Goal: Information Seeking & Learning: Check status

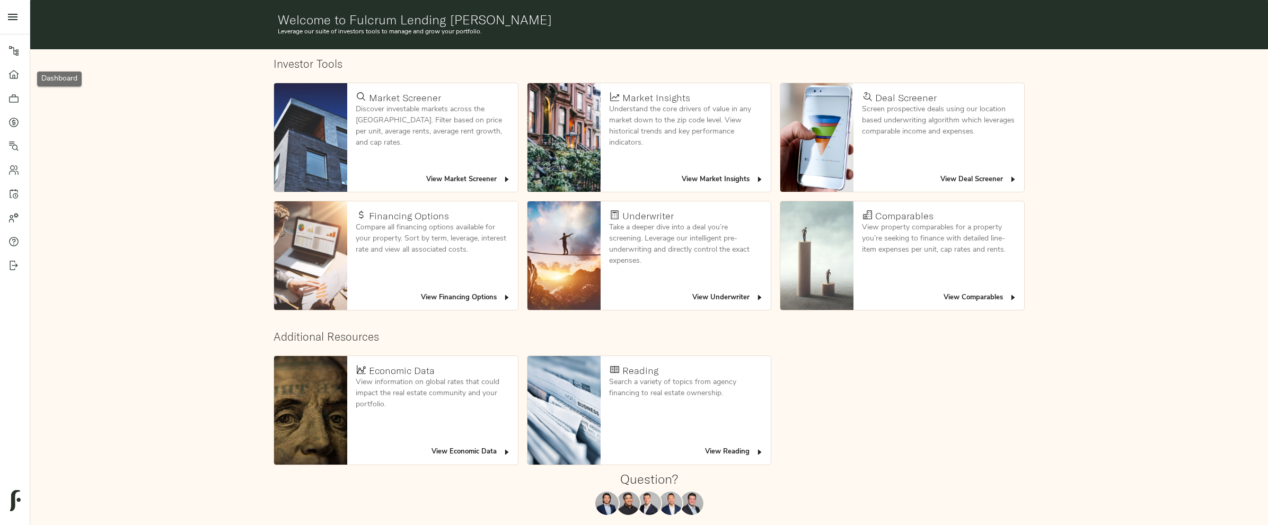
click at [13, 104] on link "Portfolio" at bounding box center [15, 98] width 30 height 24
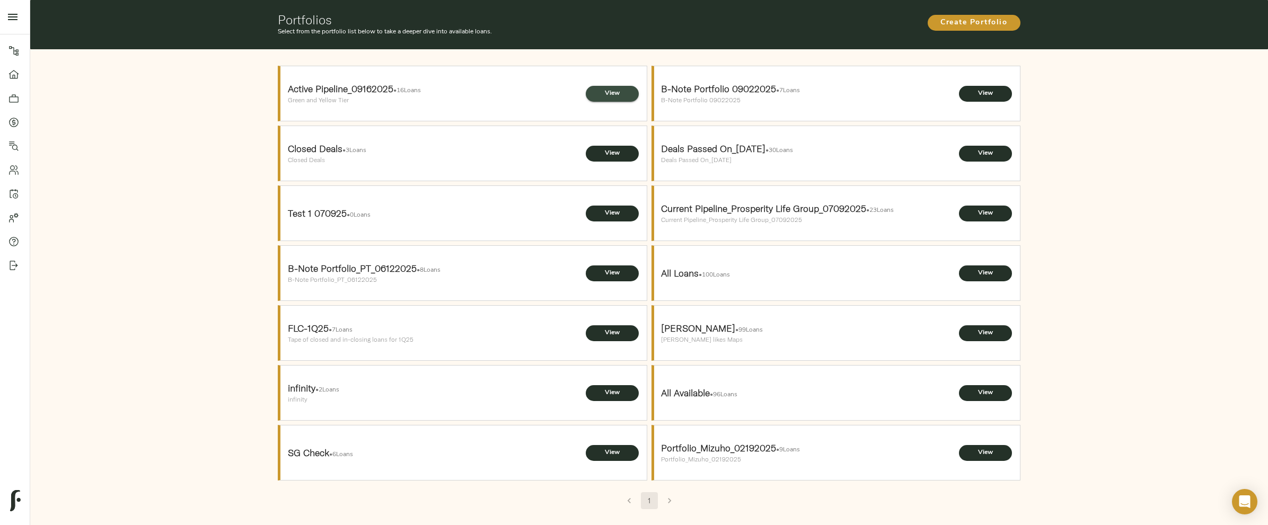
click at [611, 93] on span "View" at bounding box center [612, 93] width 32 height 11
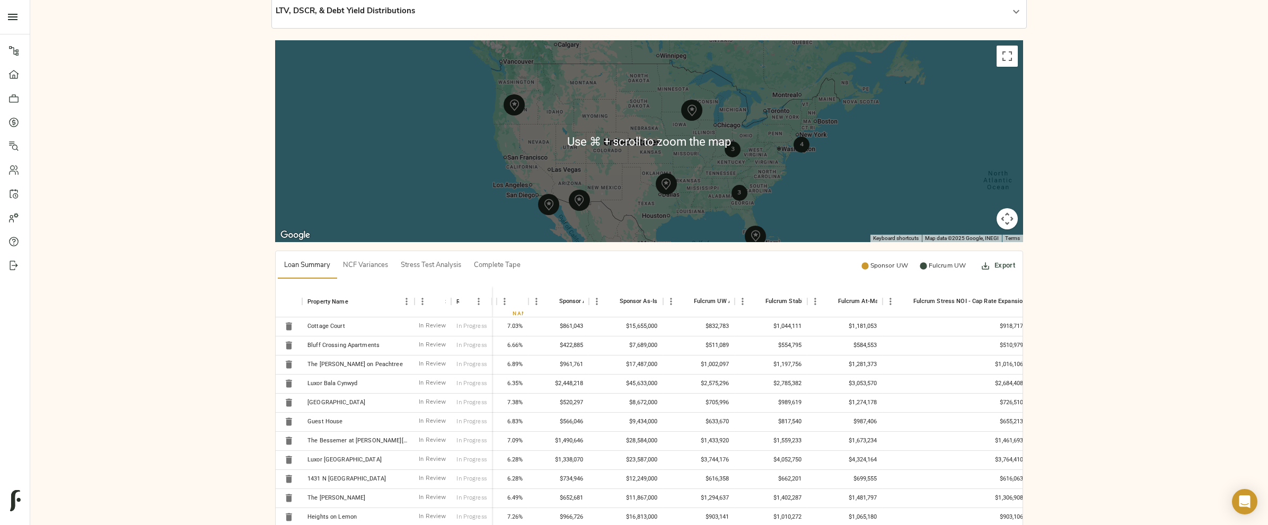
scroll to position [178, 0]
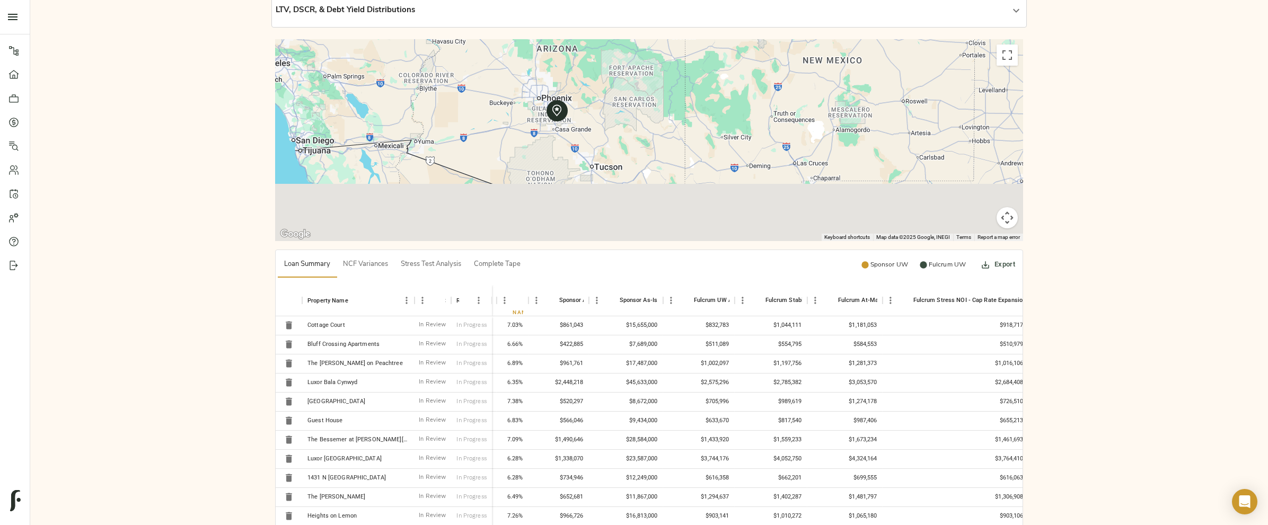
drag, startPoint x: 395, startPoint y: 159, endPoint x: 494, endPoint y: 66, distance: 135.0
click at [494, 66] on div at bounding box center [649, 139] width 748 height 201
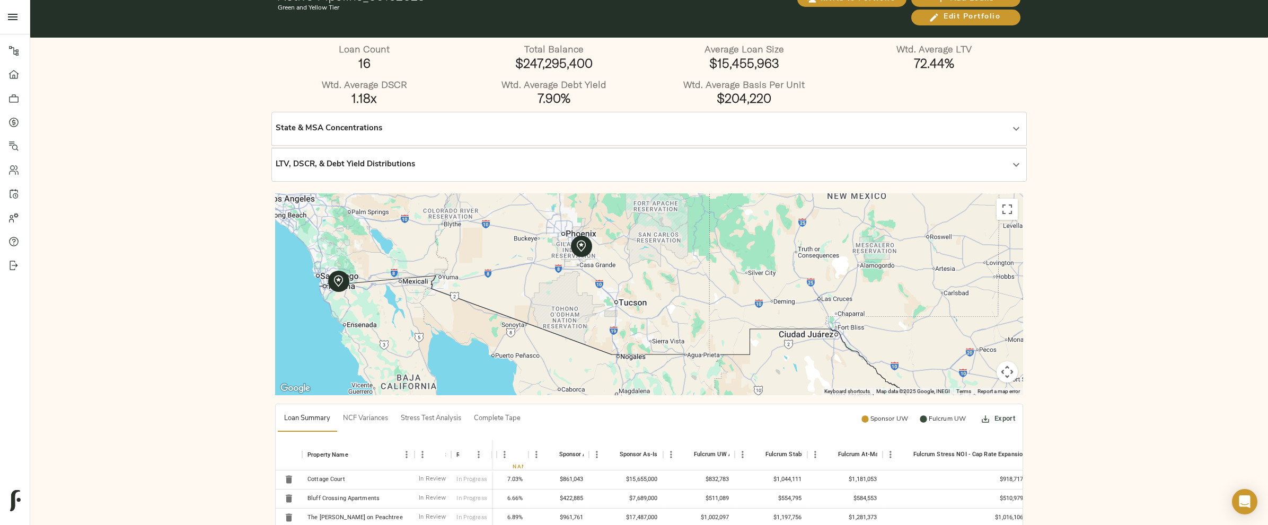
scroll to position [10, 0]
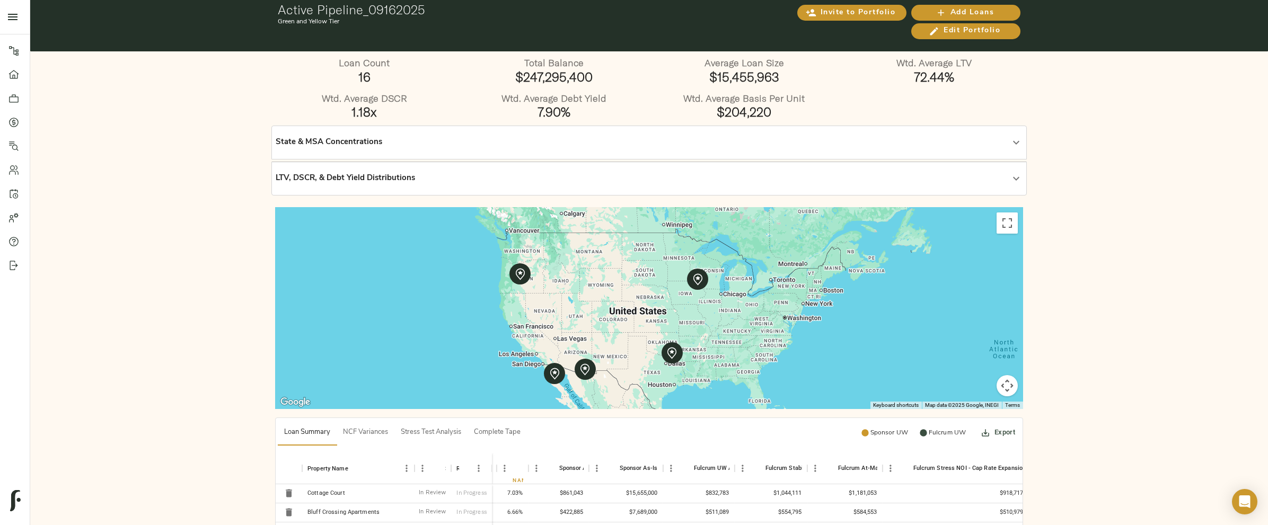
drag, startPoint x: 944, startPoint y: 332, endPoint x: 608, endPoint y: 362, distance: 337.9
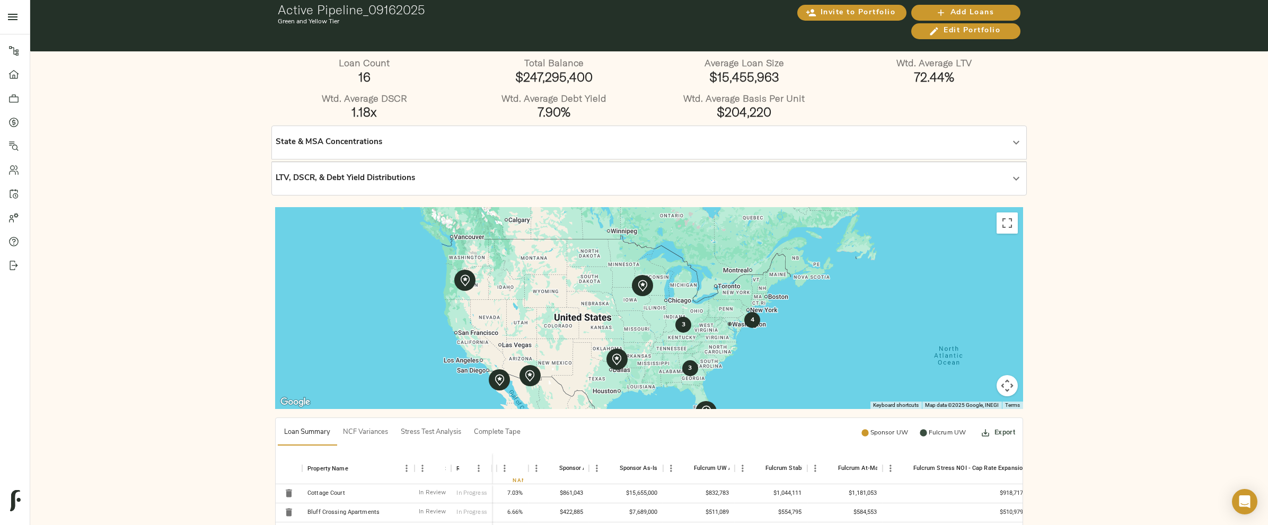
click at [682, 327] on strong "3" at bounding box center [683, 325] width 4 height 6
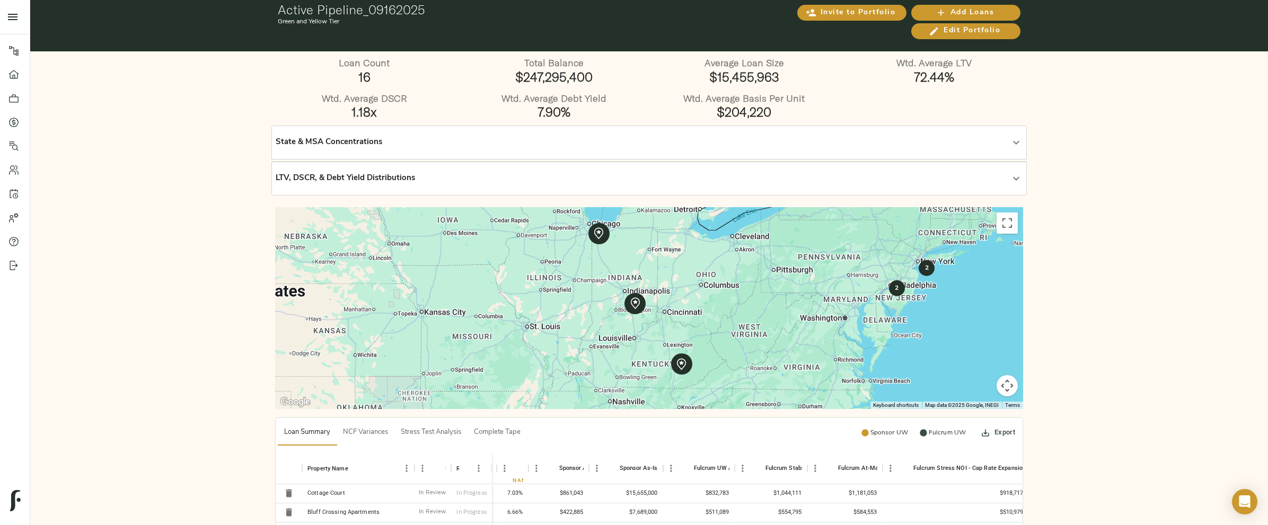
click at [895, 291] on strong "2" at bounding box center [897, 288] width 4 height 6
click at [895, 292] on div "2 2" at bounding box center [649, 307] width 748 height 201
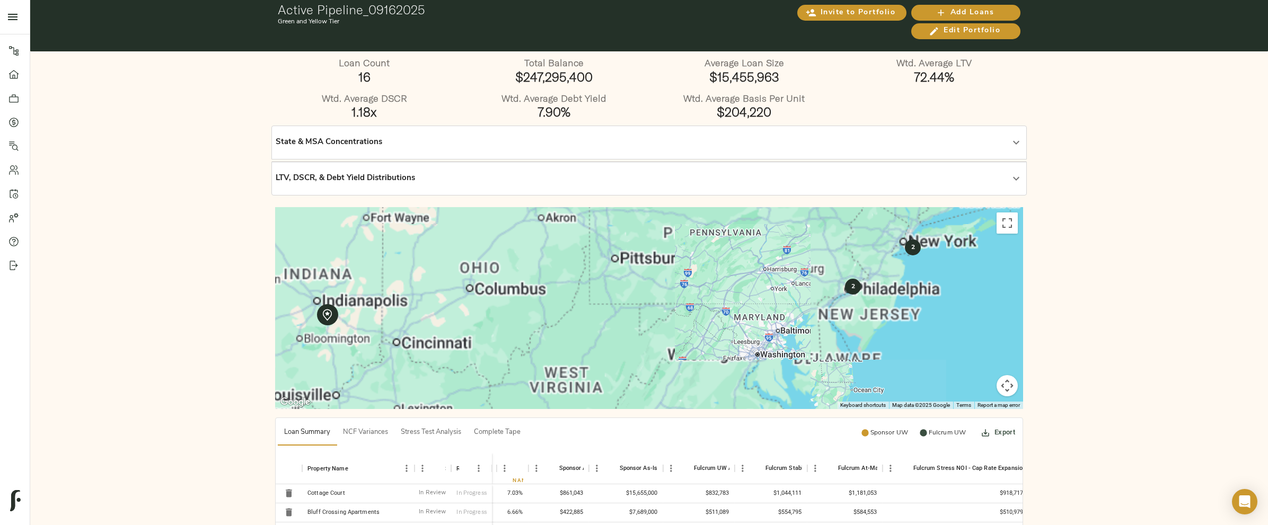
click at [851, 290] on strong "2" at bounding box center [853, 287] width 4 height 6
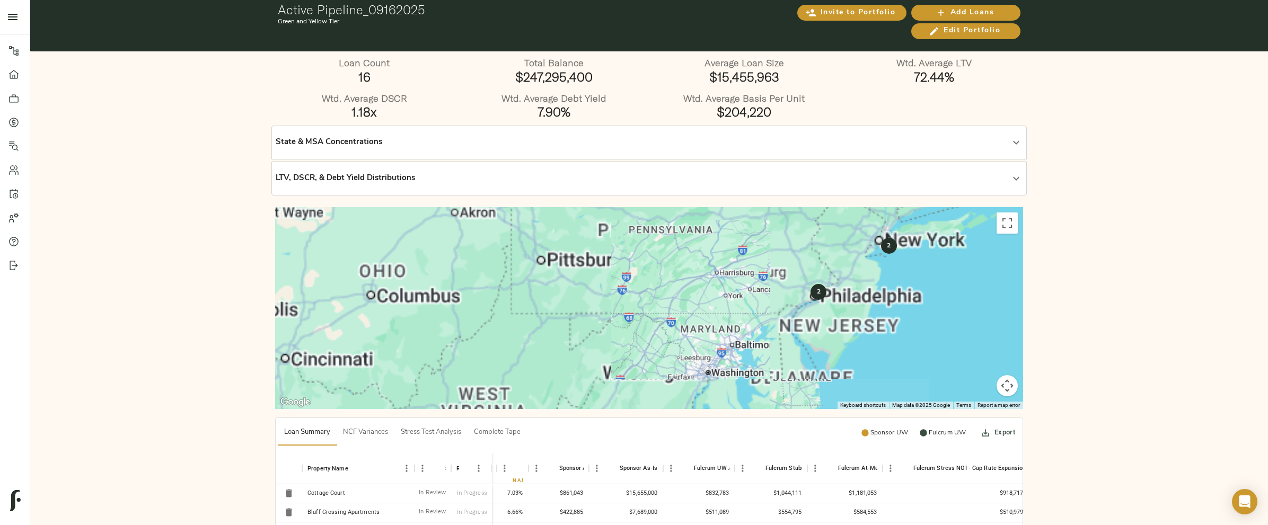
click at [851, 291] on div "2 2" at bounding box center [649, 307] width 748 height 201
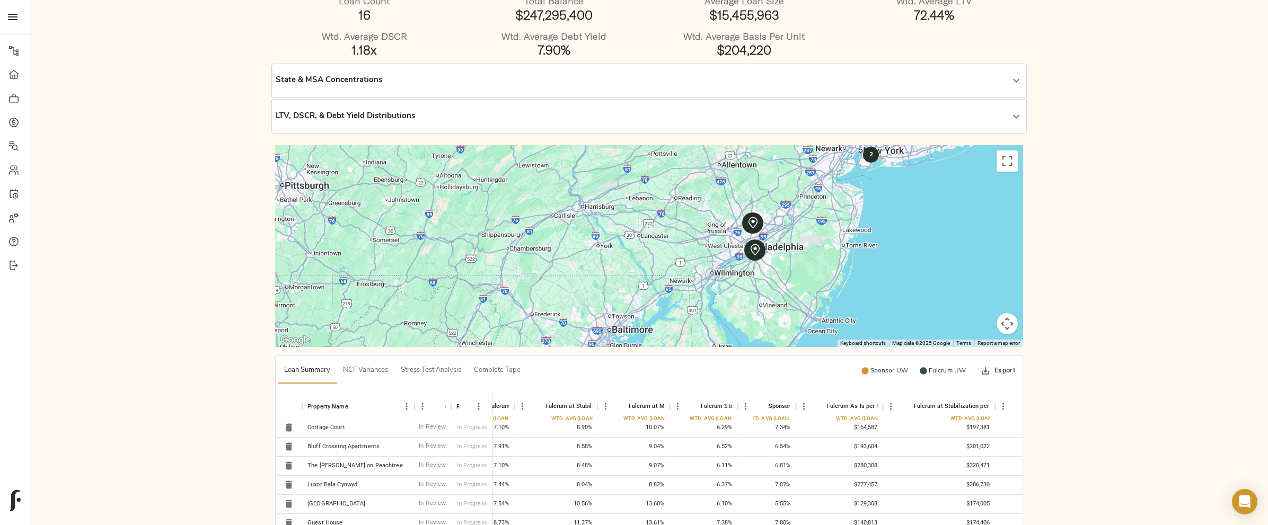
scroll to position [67, 0]
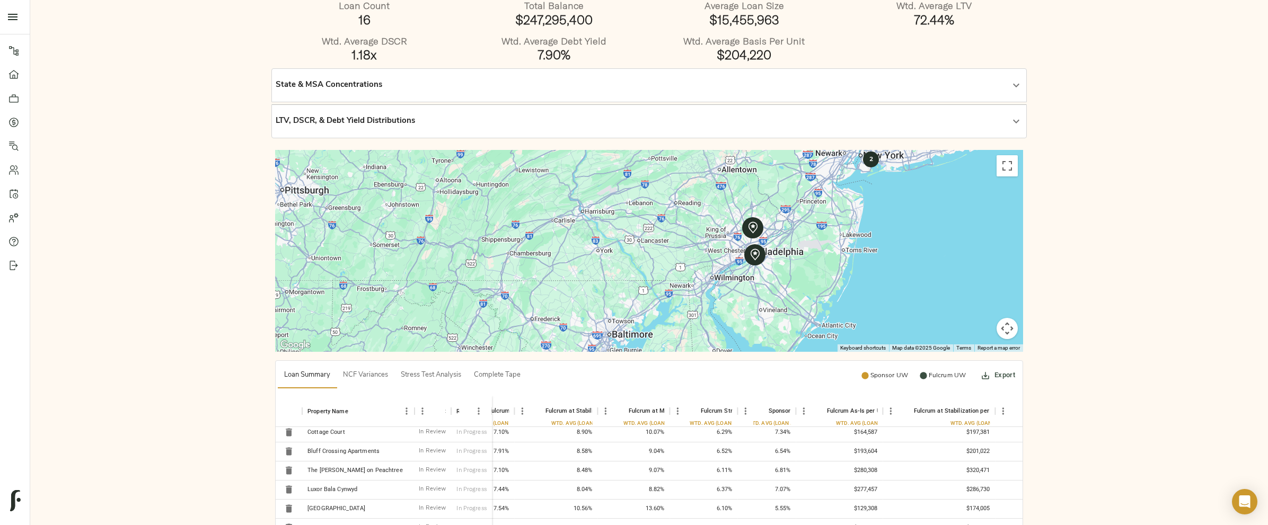
click at [386, 373] on span "NCF Variances" at bounding box center [365, 376] width 45 height 12
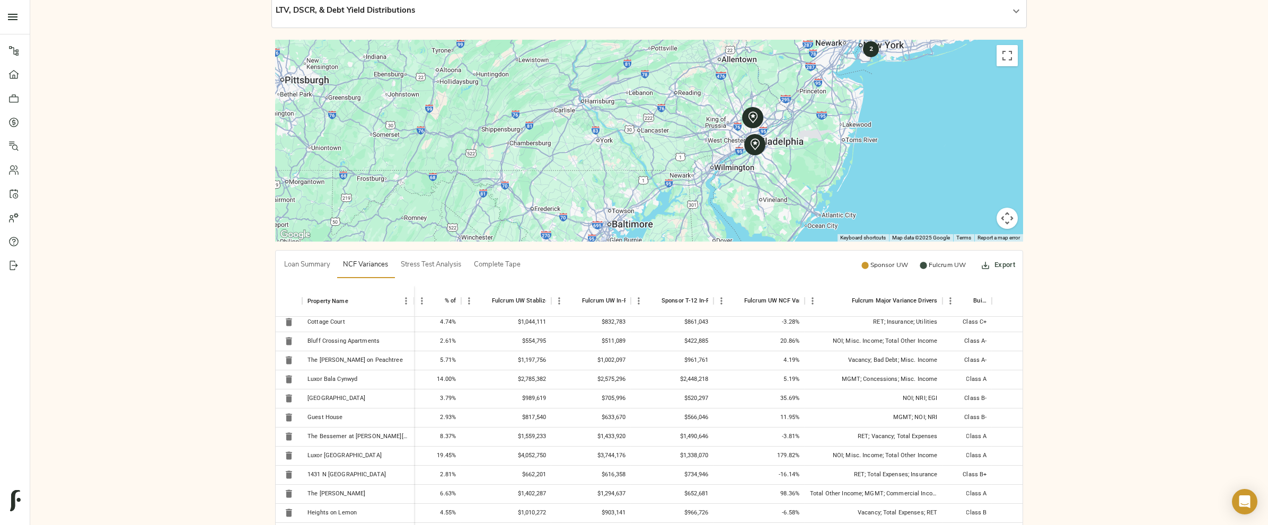
scroll to position [196, 0]
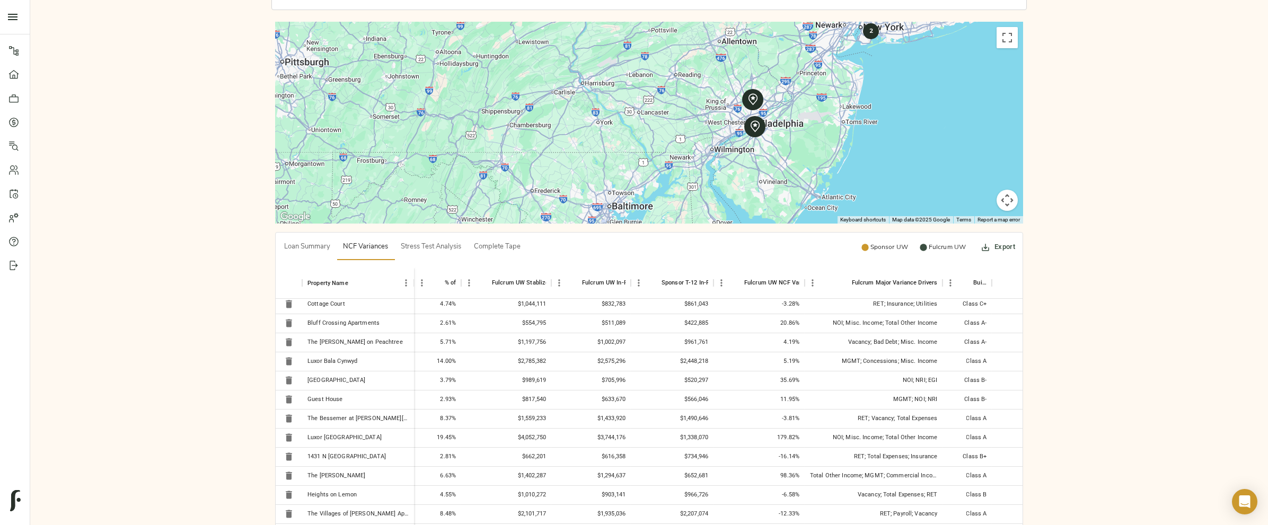
click at [432, 245] on span "Stress Test Analysis" at bounding box center [431, 247] width 60 height 12
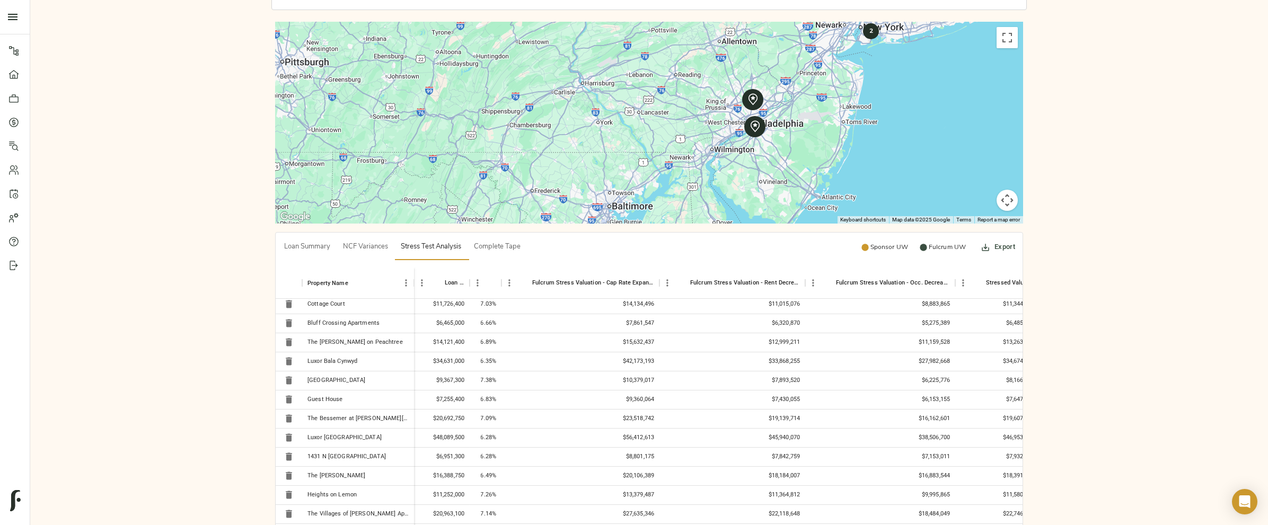
click at [472, 248] on button "Complete Tape" at bounding box center [497, 247] width 59 height 25
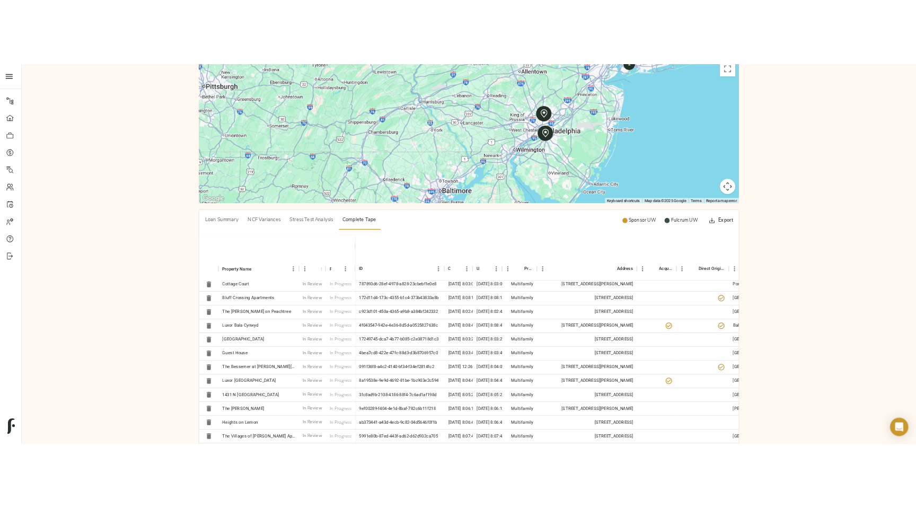
scroll to position [228, 0]
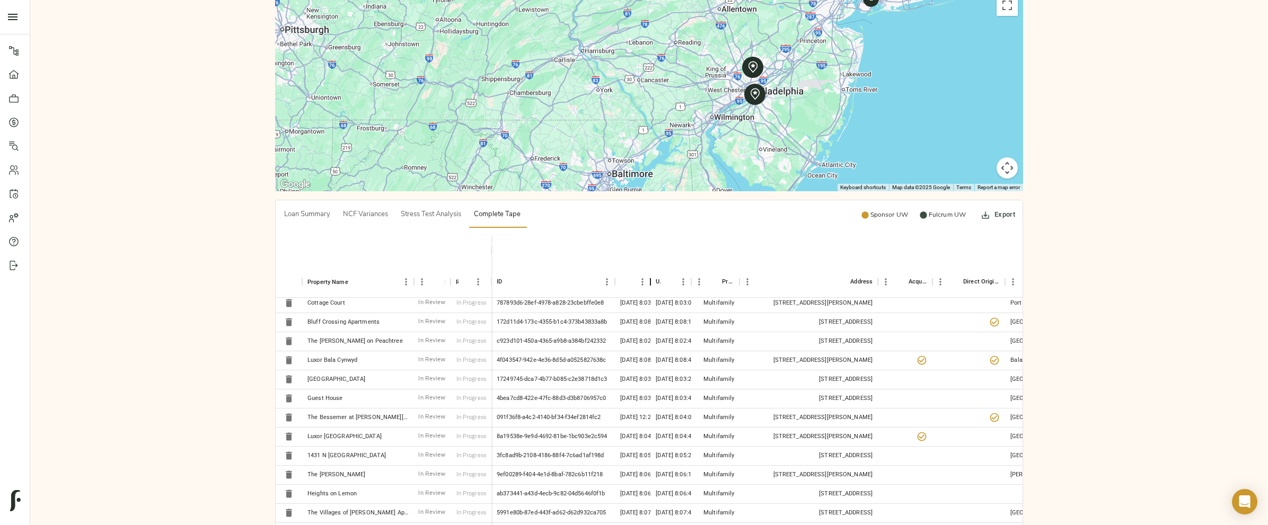
click at [651, 277] on div "Created At" at bounding box center [650, 281] width 13 height 31
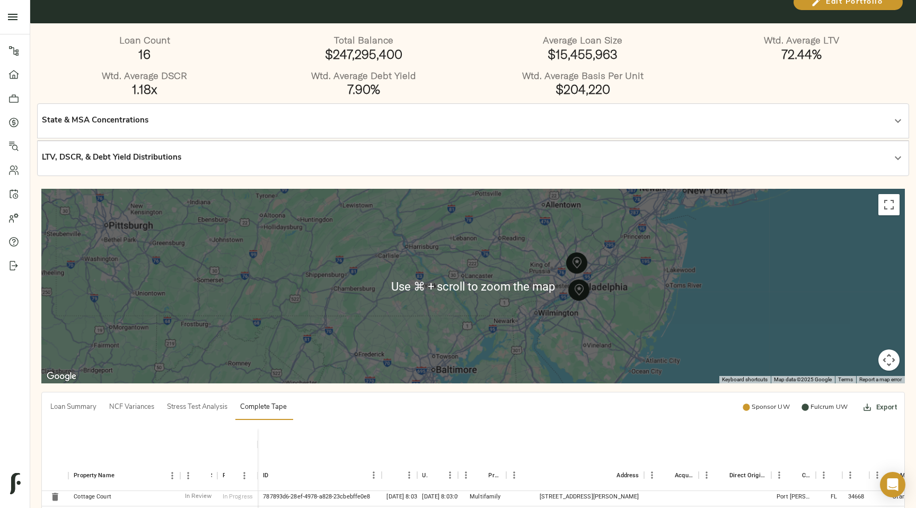
scroll to position [13, 0]
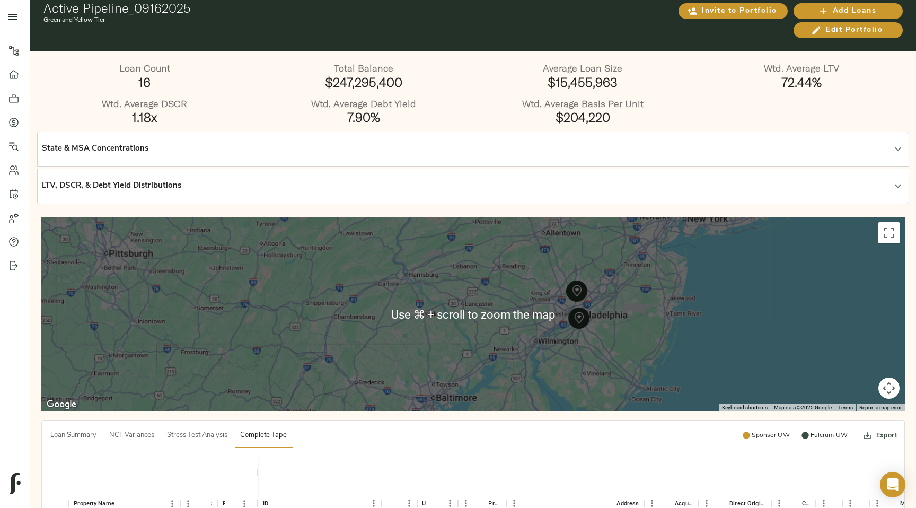
click at [183, 154] on div "State & MSA Concentrations" at bounding box center [463, 149] width 843 height 12
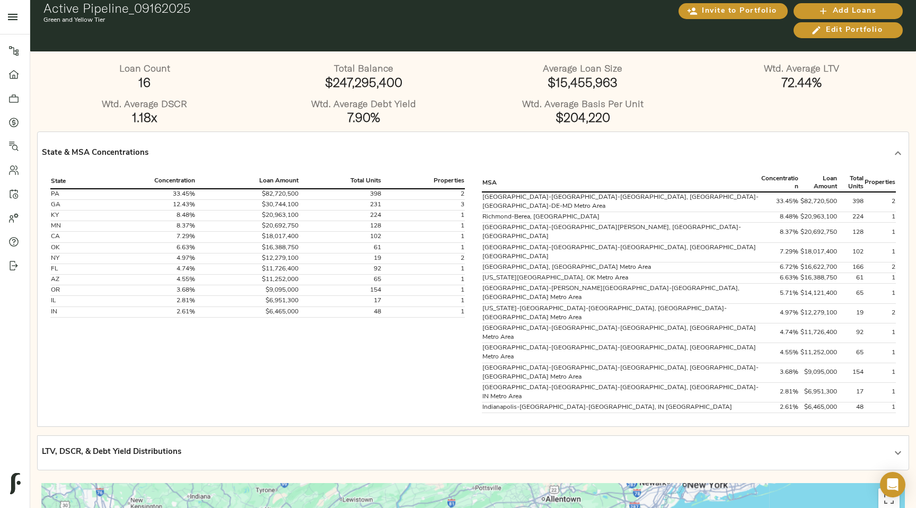
click at [260, 440] on div "LTV, DSCR, & Debt Yield Distributions" at bounding box center [473, 452] width 862 height 25
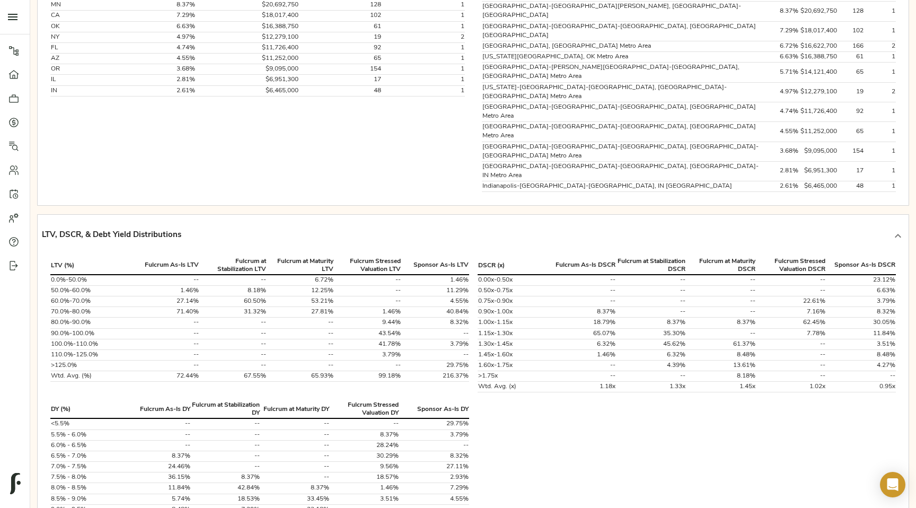
scroll to position [237, 0]
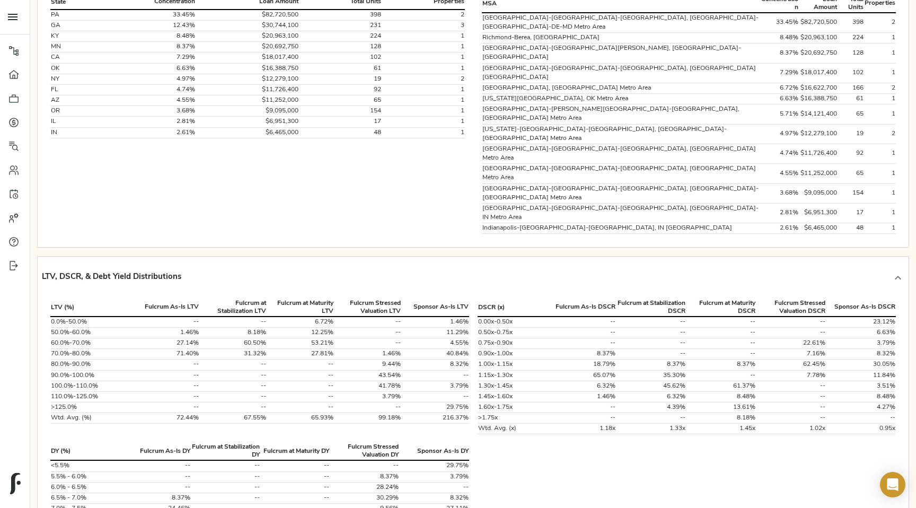
click at [328, 167] on div "State & MSA Concentrations State Concentration Loan Amount Total Units Properti…" at bounding box center [473, 276] width 876 height 657
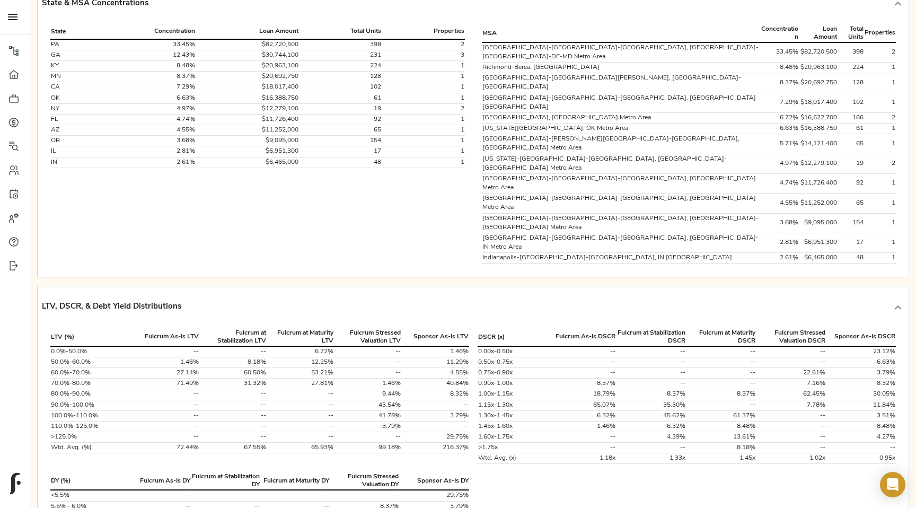
scroll to position [161, 0]
click at [301, 103] on td "61" at bounding box center [340, 99] width 83 height 11
click at [151, 335] on strong "Fulcrum As-Is LTV" at bounding box center [172, 338] width 54 height 6
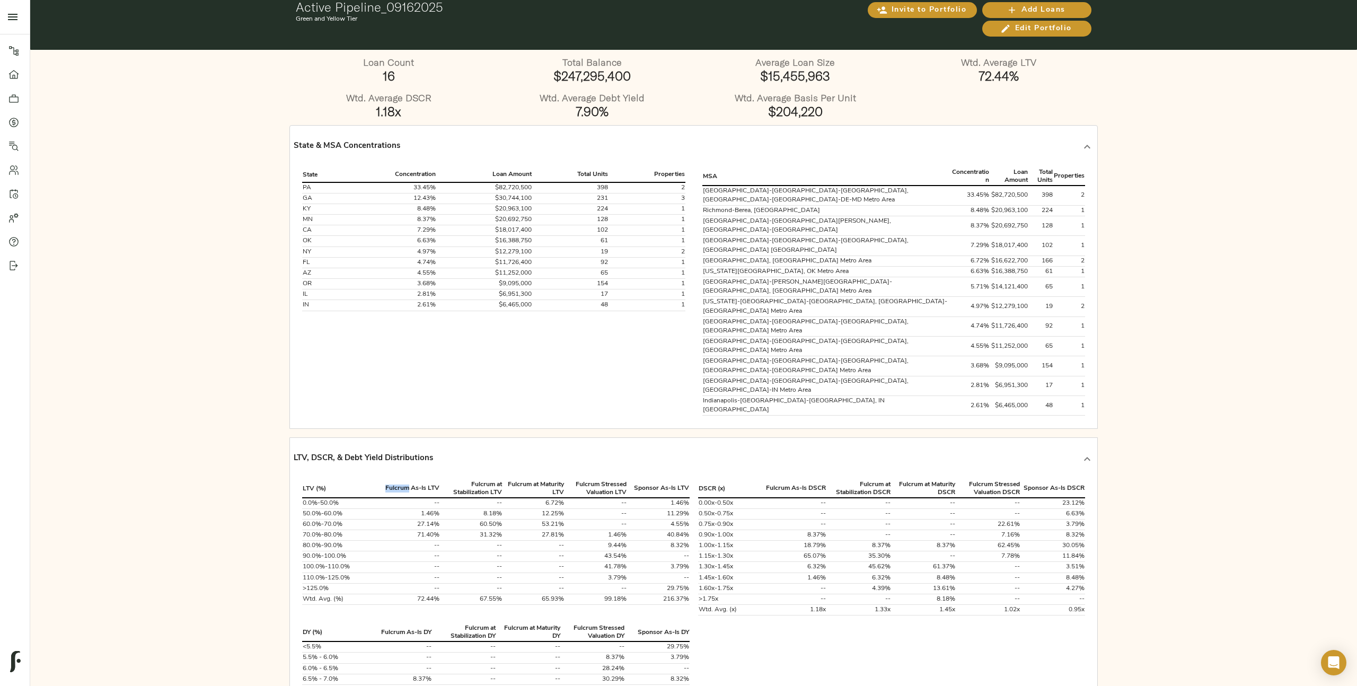
scroll to position [0, 0]
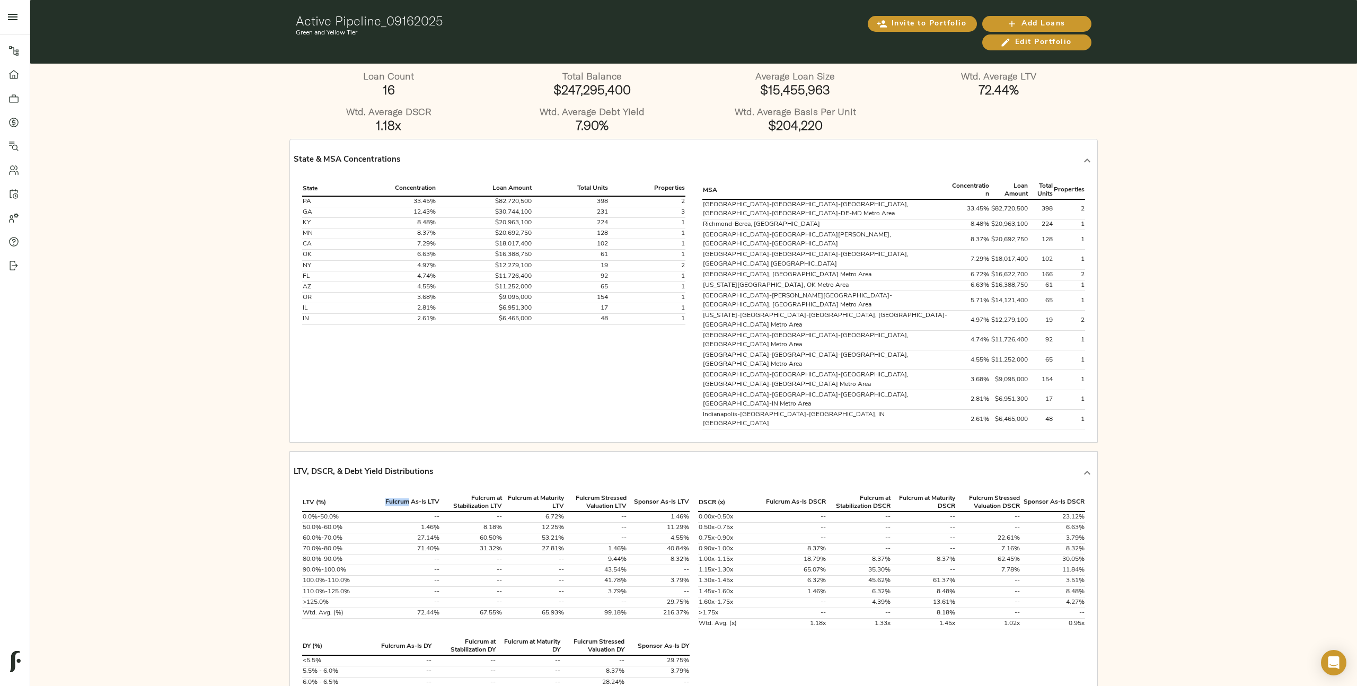
click at [752, 456] on div "LTV, DSCR, & Debt Yield Distributions" at bounding box center [694, 473] width 800 height 34
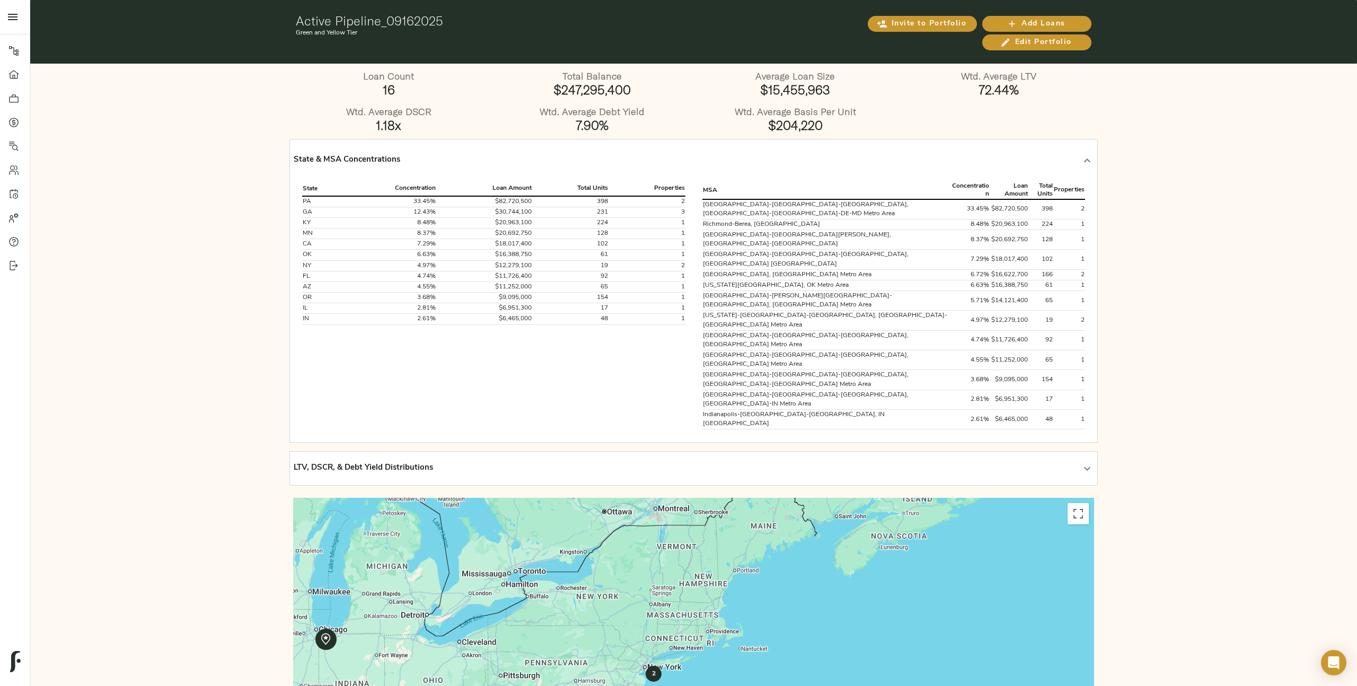
click at [752, 456] on div "LTV, DSCR, & Debt Yield Distributions" at bounding box center [694, 468] width 800 height 25
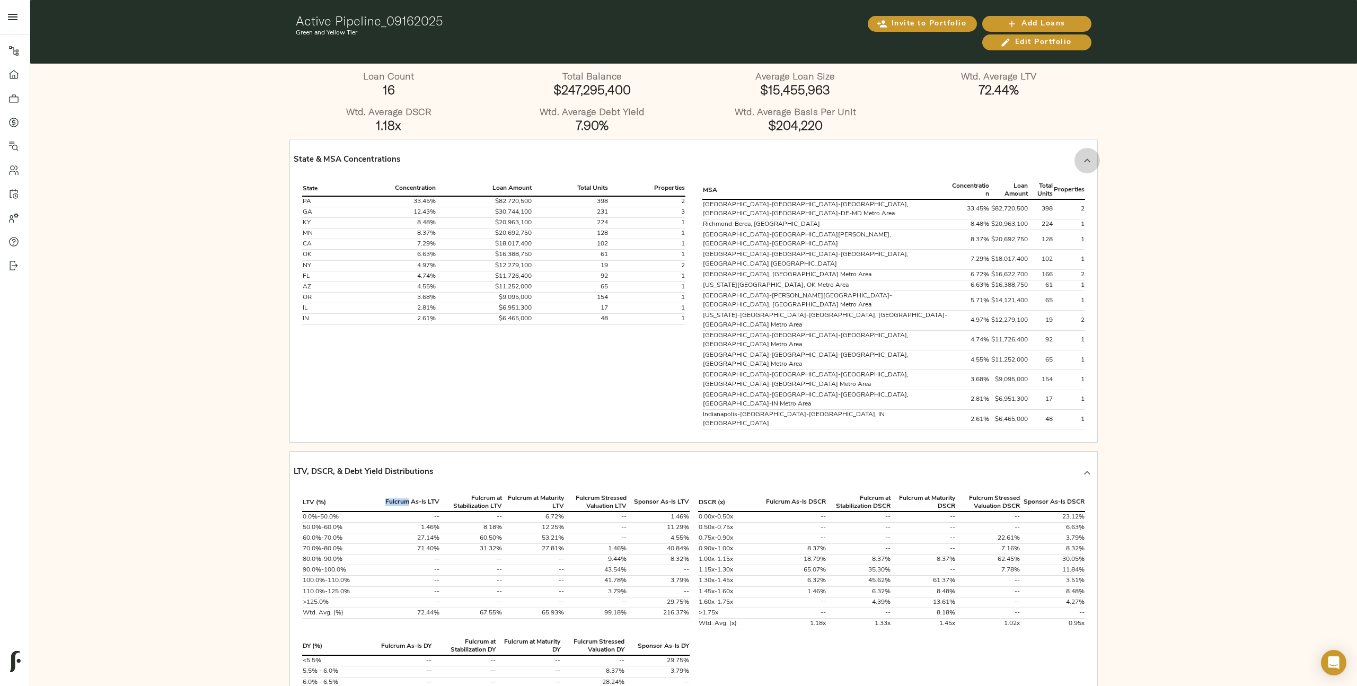
click at [1094, 160] on div at bounding box center [1087, 160] width 25 height 25
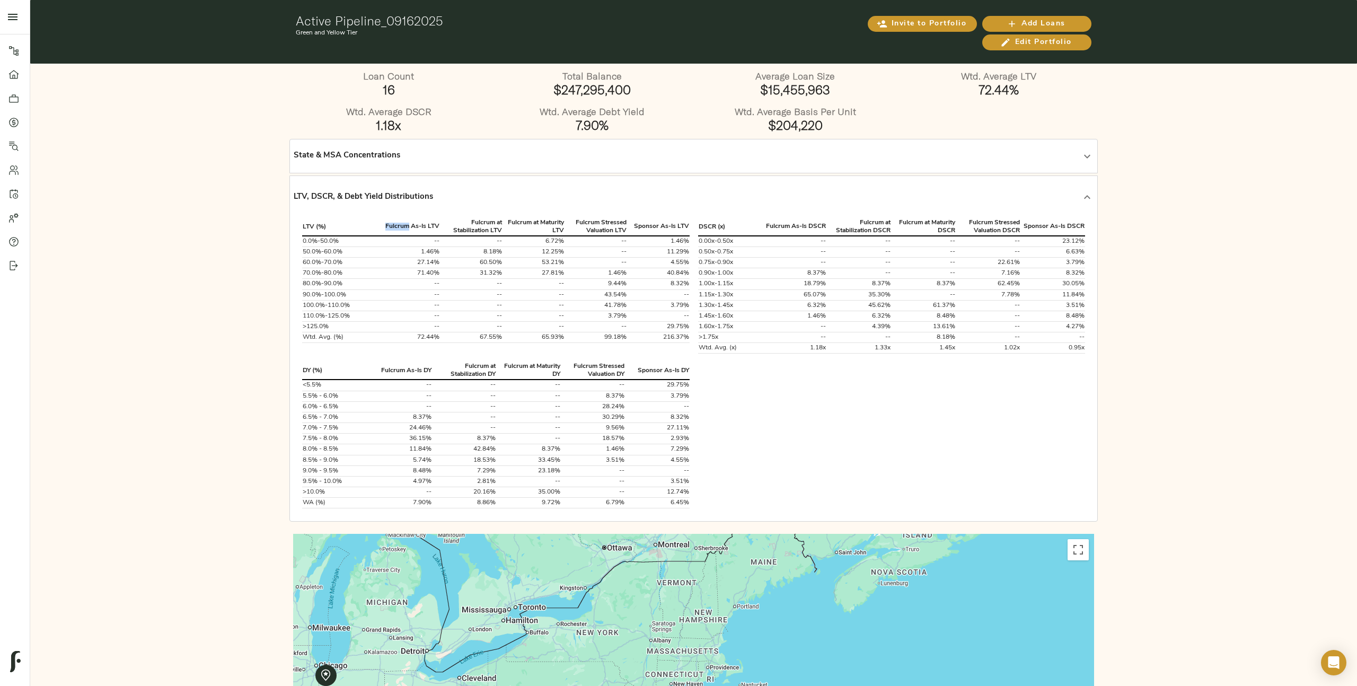
click at [1085, 183] on div "LTV, DSCR, & Debt Yield Distributions" at bounding box center [694, 197] width 800 height 34
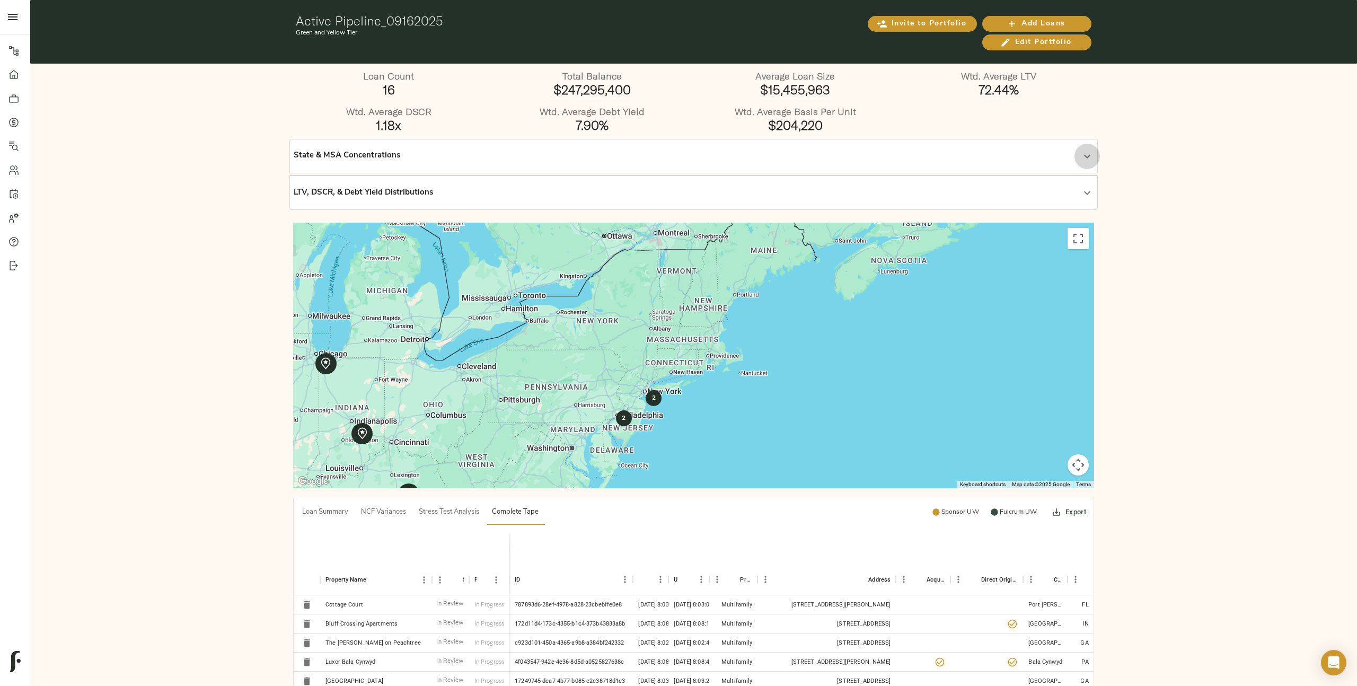
click at [1091, 155] on icon at bounding box center [1087, 156] width 13 height 13
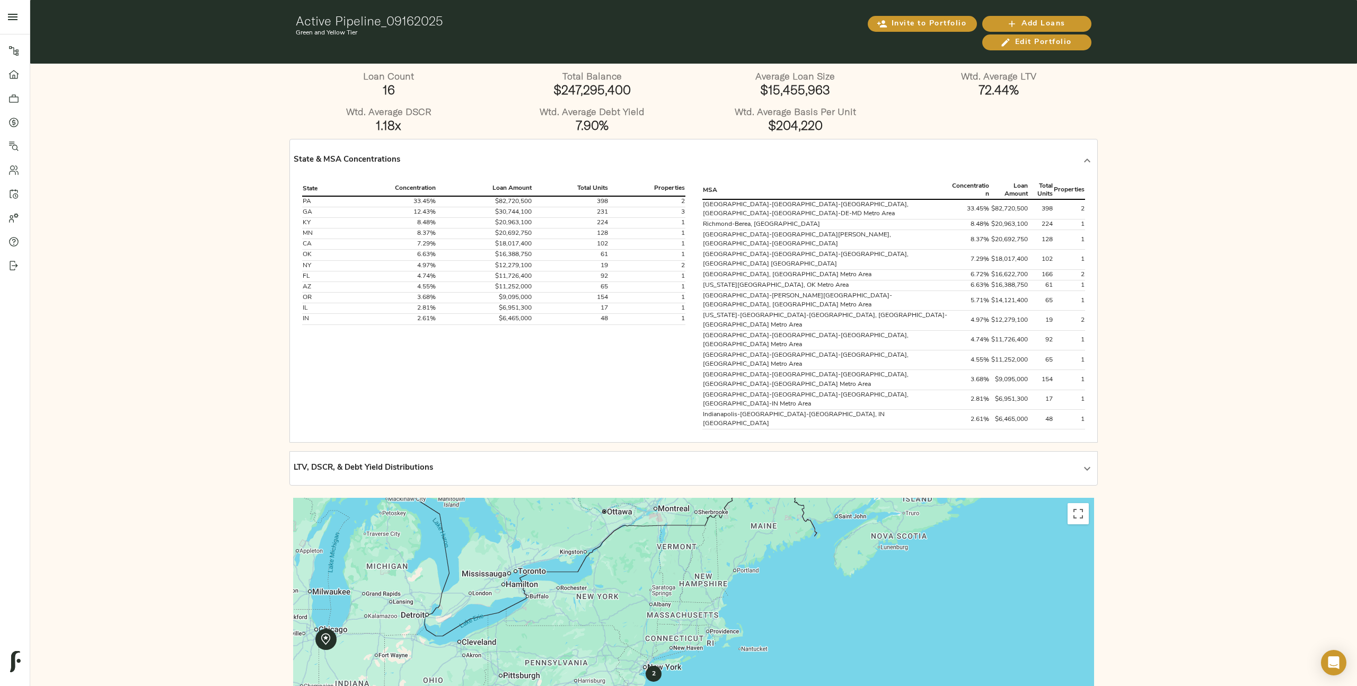
click at [998, 456] on div "LTV, DSCR, & Debt Yield Distributions" at bounding box center [694, 468] width 800 height 25
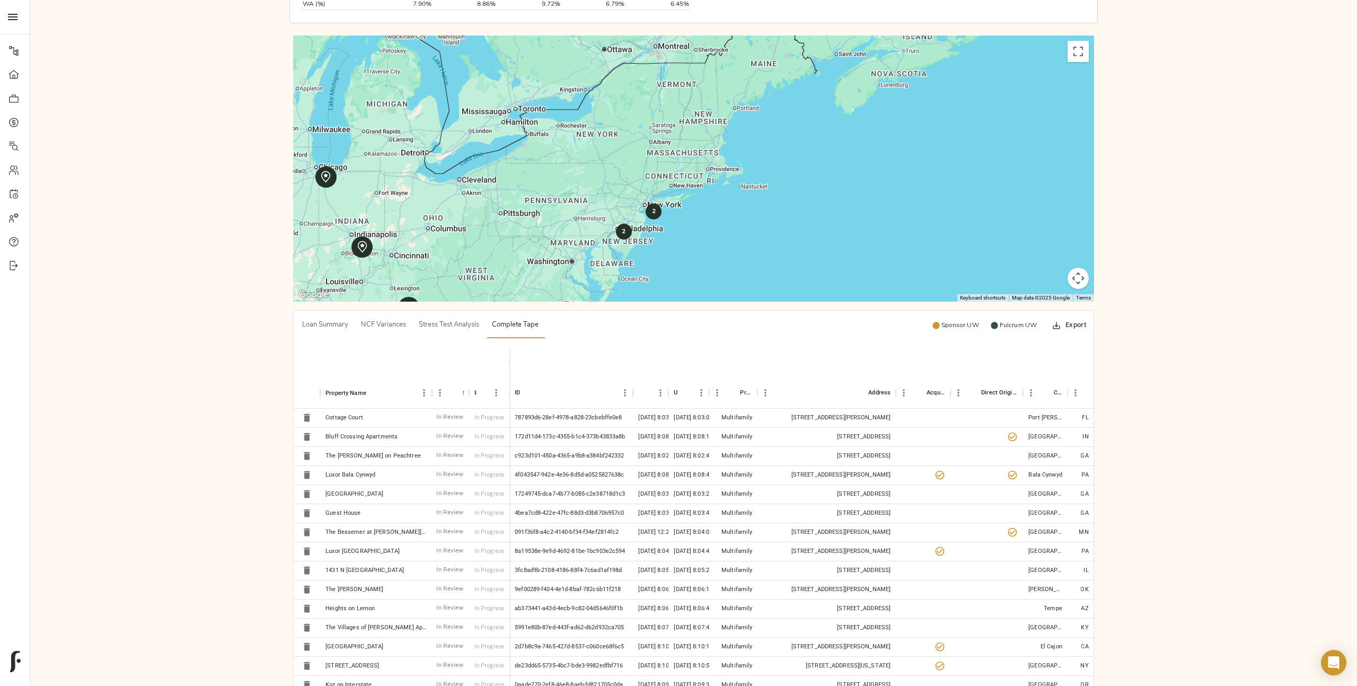
scroll to position [845, 0]
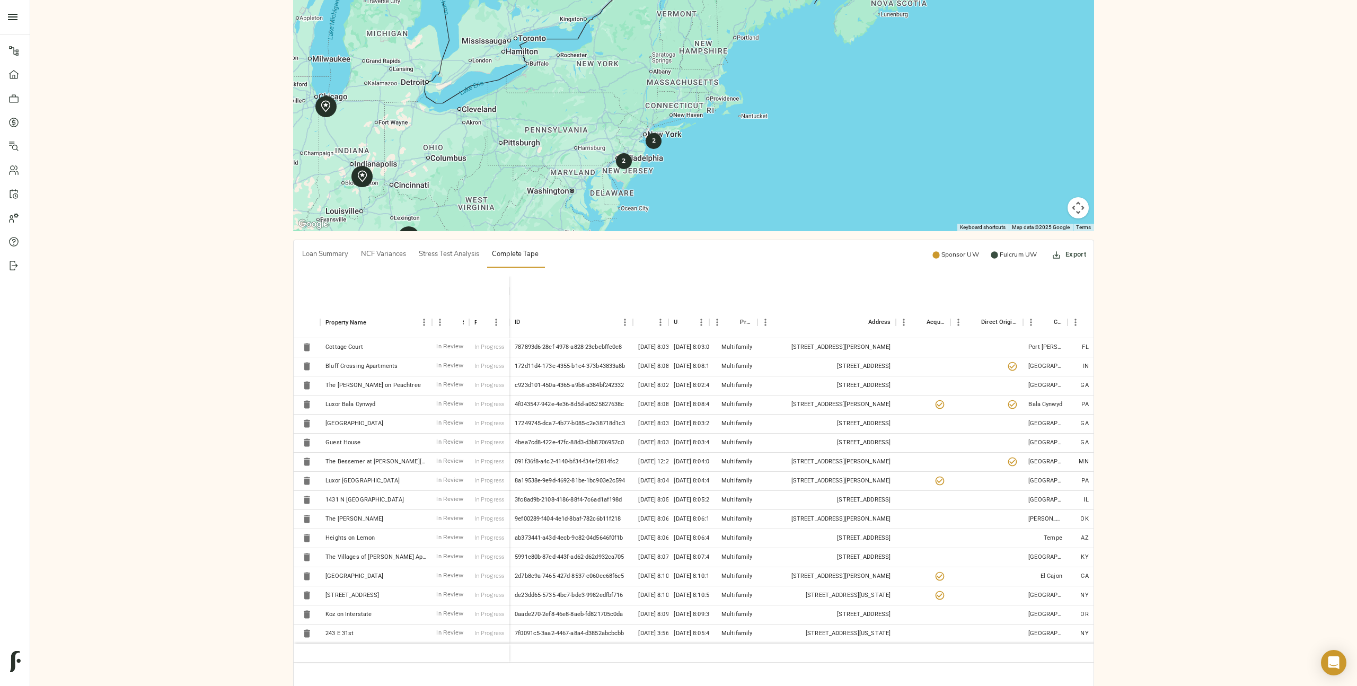
click at [308, 249] on span "Loan Summary" at bounding box center [325, 255] width 46 height 12
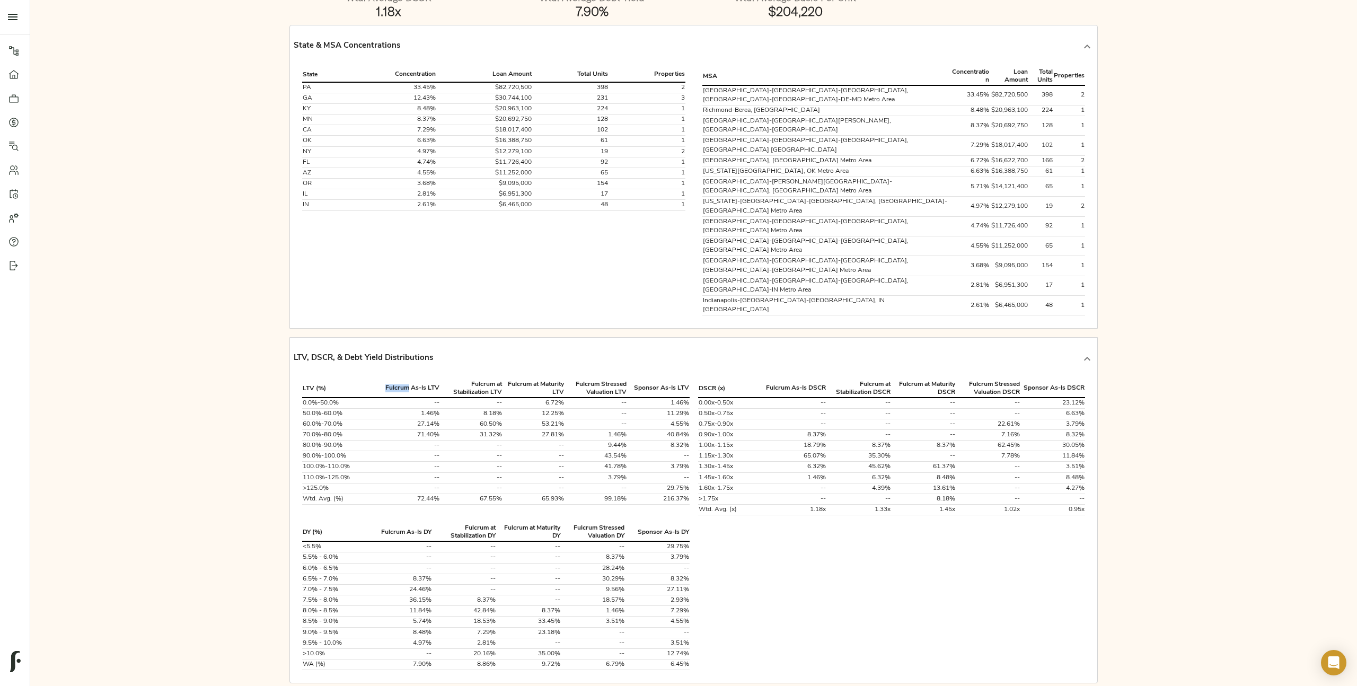
scroll to position [0, 0]
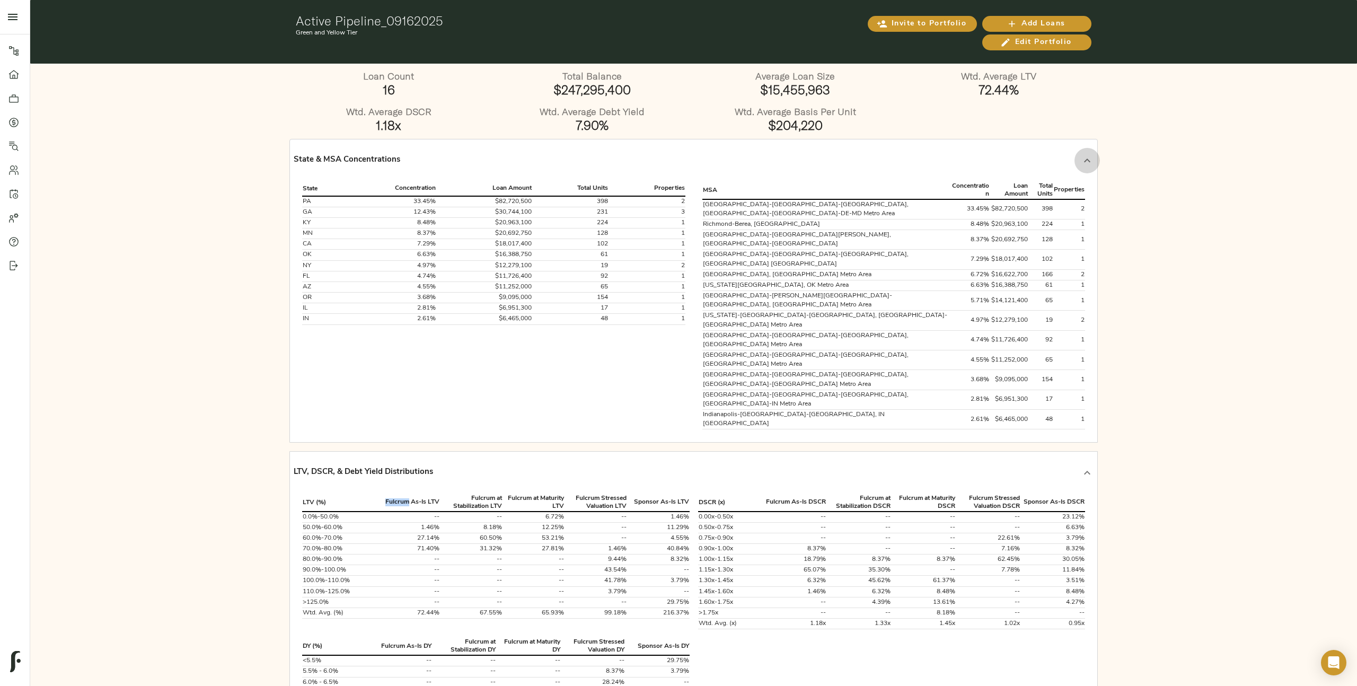
click at [1089, 160] on icon at bounding box center [1087, 160] width 13 height 13
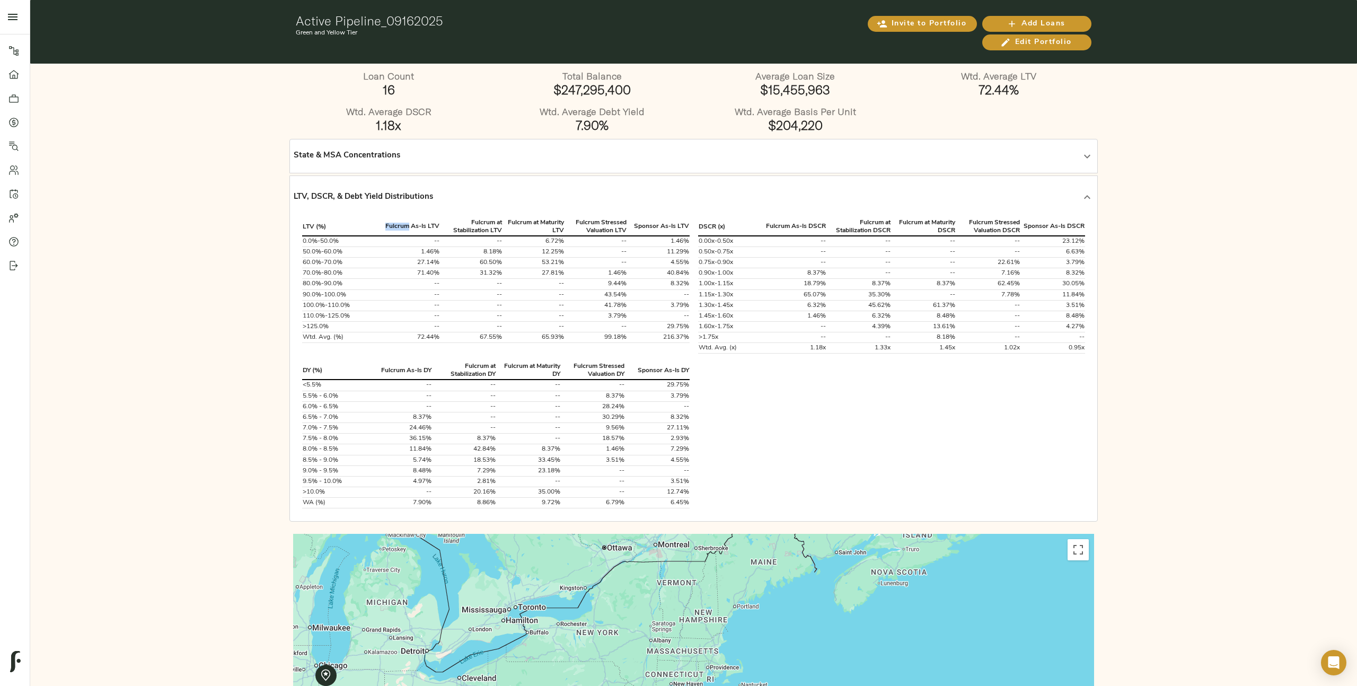
click at [1085, 182] on div "LTV, DSCR, & Debt Yield Distributions" at bounding box center [694, 197] width 800 height 34
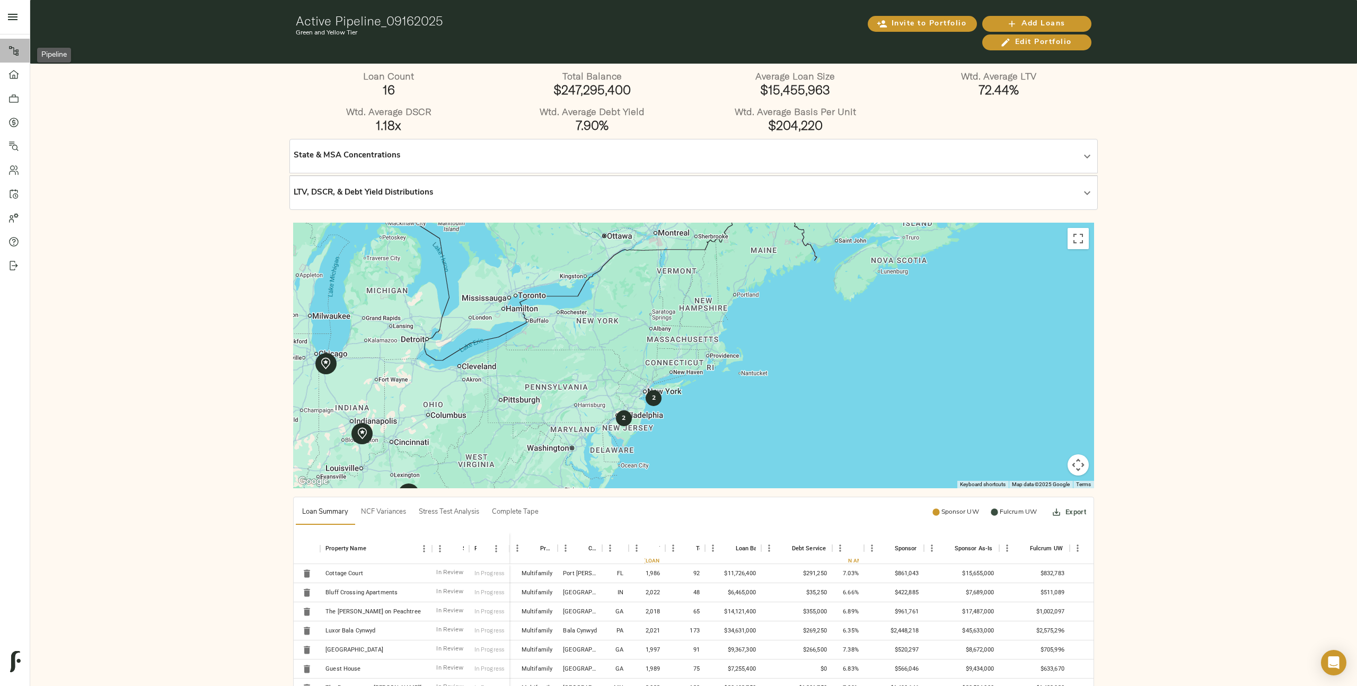
click at [12, 57] on link "Pipeline" at bounding box center [15, 51] width 30 height 24
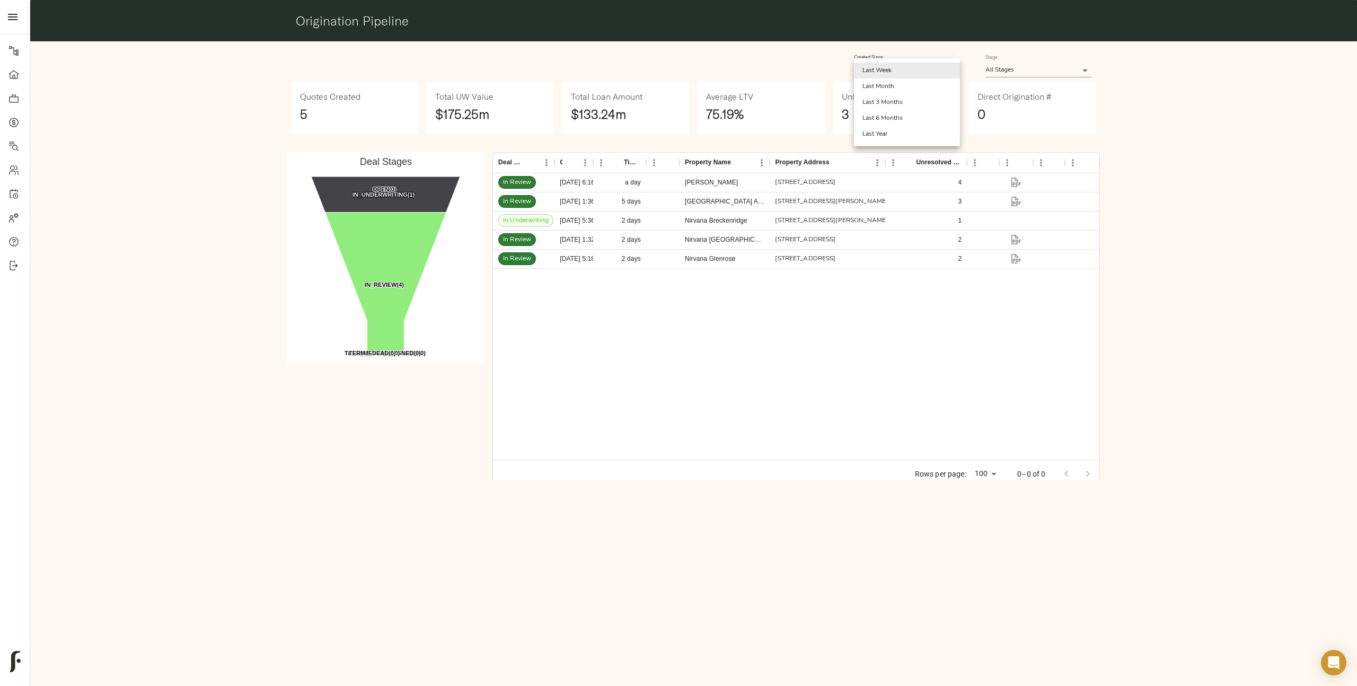
click at [922, 77] on body "Fulcrum Lending Pipeline Dashboard Portfolio Quotes Search Users Activity Accou…" at bounding box center [678, 343] width 1357 height 686
click at [920, 91] on li "Last Month" at bounding box center [907, 86] width 106 height 16
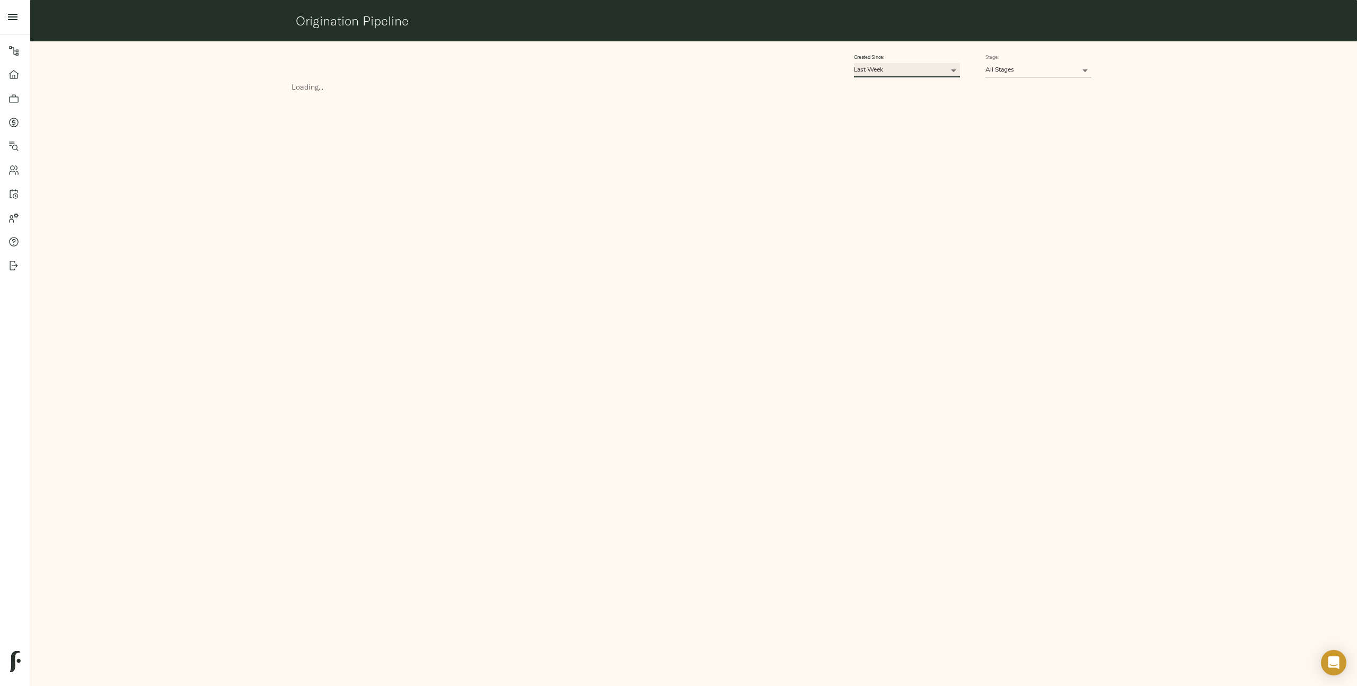
type input "30"
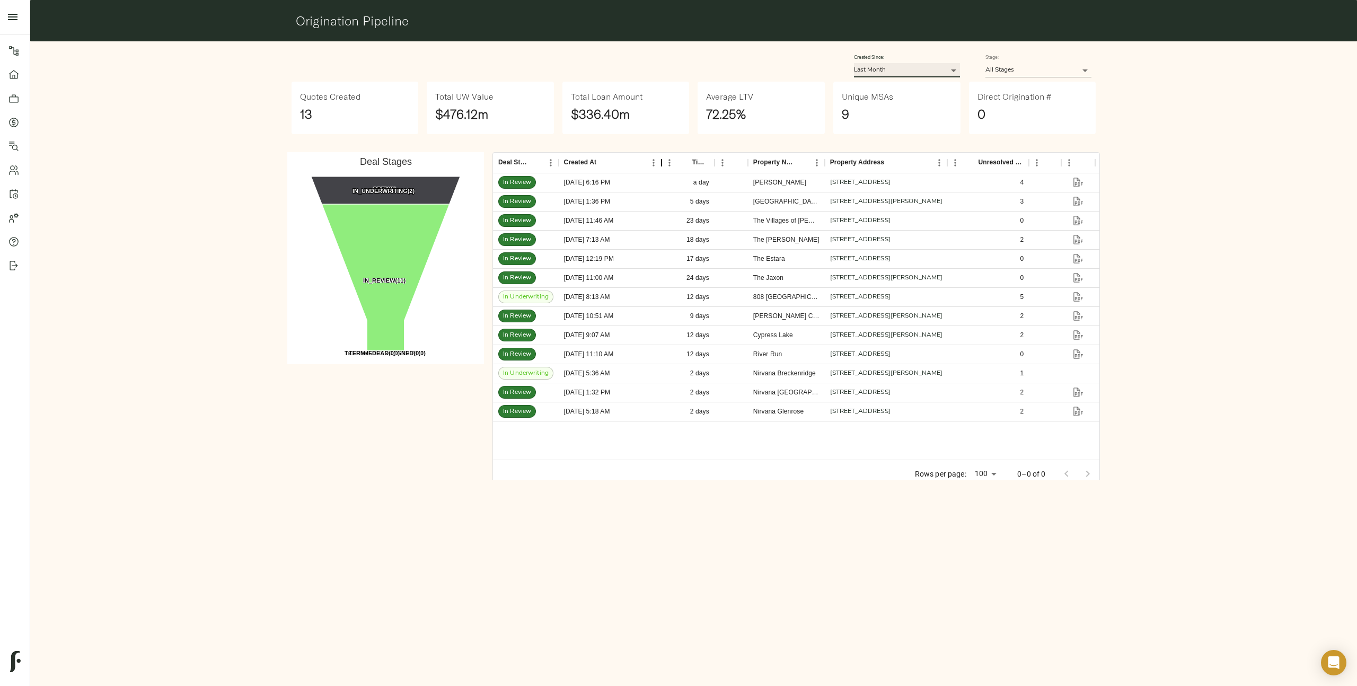
drag, startPoint x: 602, startPoint y: 163, endPoint x: 664, endPoint y: 165, distance: 62.1
click at [664, 165] on div "Created At" at bounding box center [661, 162] width 13 height 21
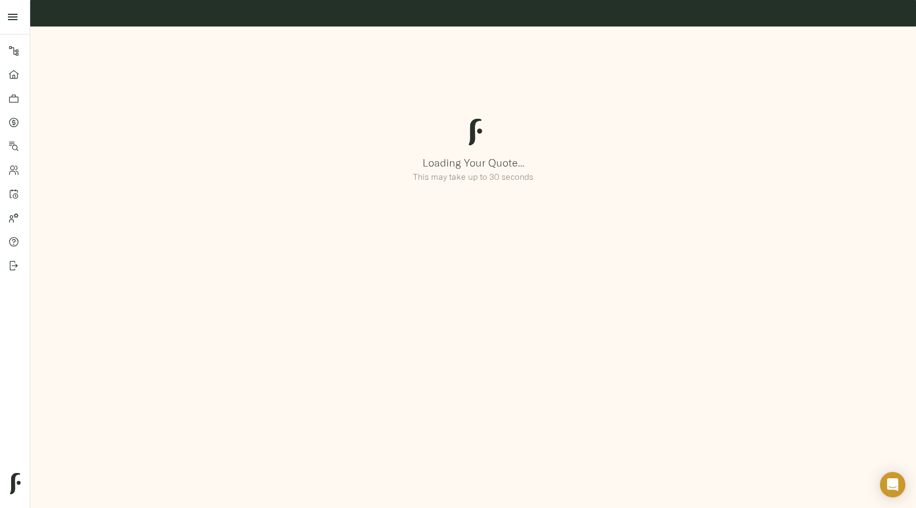
click at [283, 360] on div "Pipeline Dashboard Portfolio Quotes Search Users Activity Account Help Sign Out…" at bounding box center [458, 254] width 916 height 508
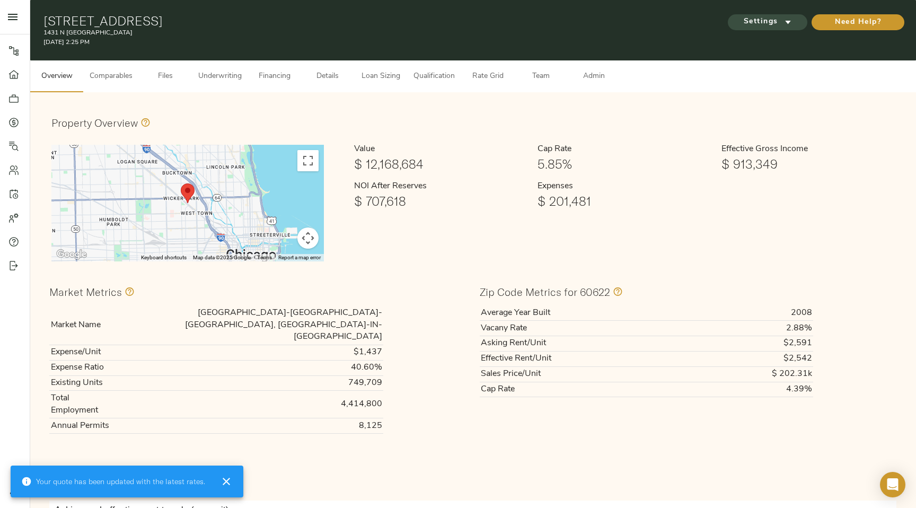
click at [790, 25] on icon "submit" at bounding box center [787, 21] width 11 height 11
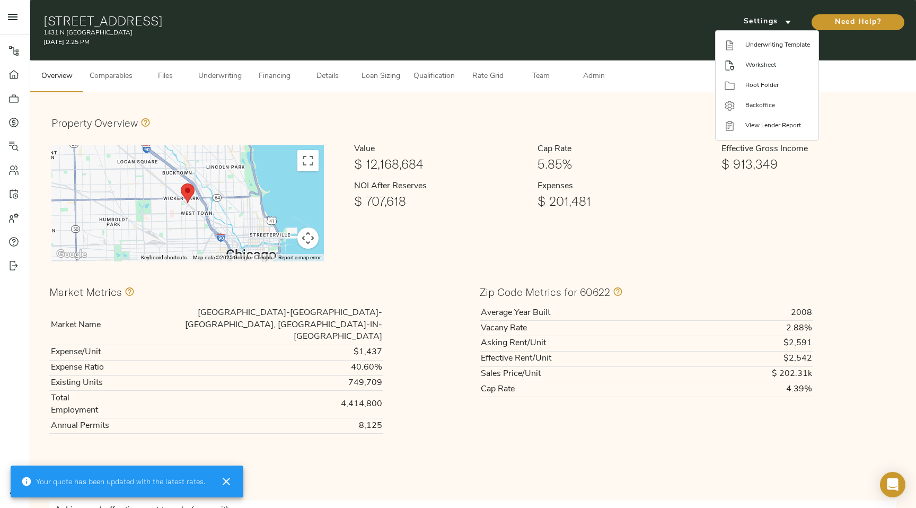
click at [775, 65] on span "Worksheet" at bounding box center [777, 65] width 65 height 10
